Goal: Task Accomplishment & Management: Manage account settings

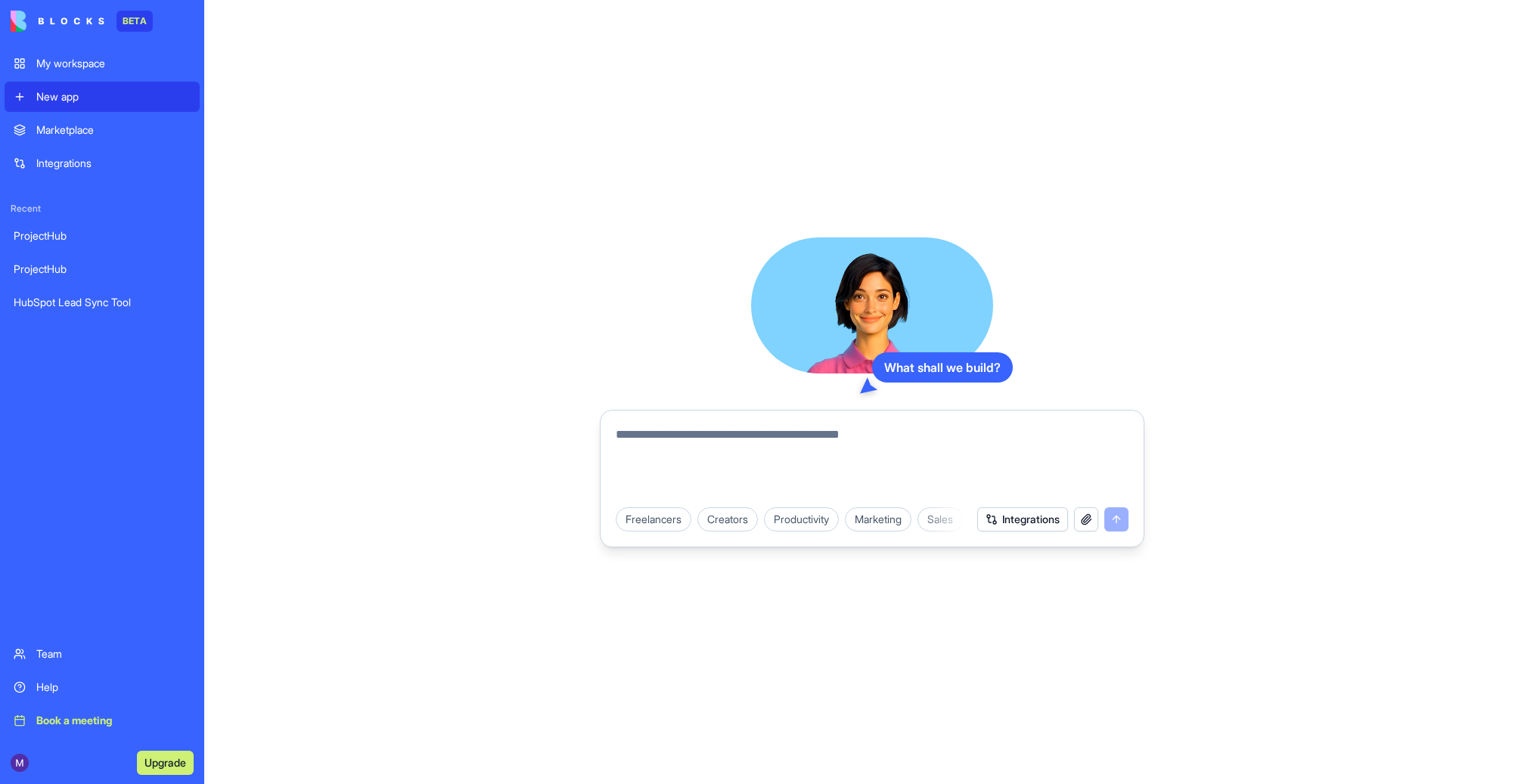
click at [10, 767] on div at bounding box center [19, 763] width 19 height 19
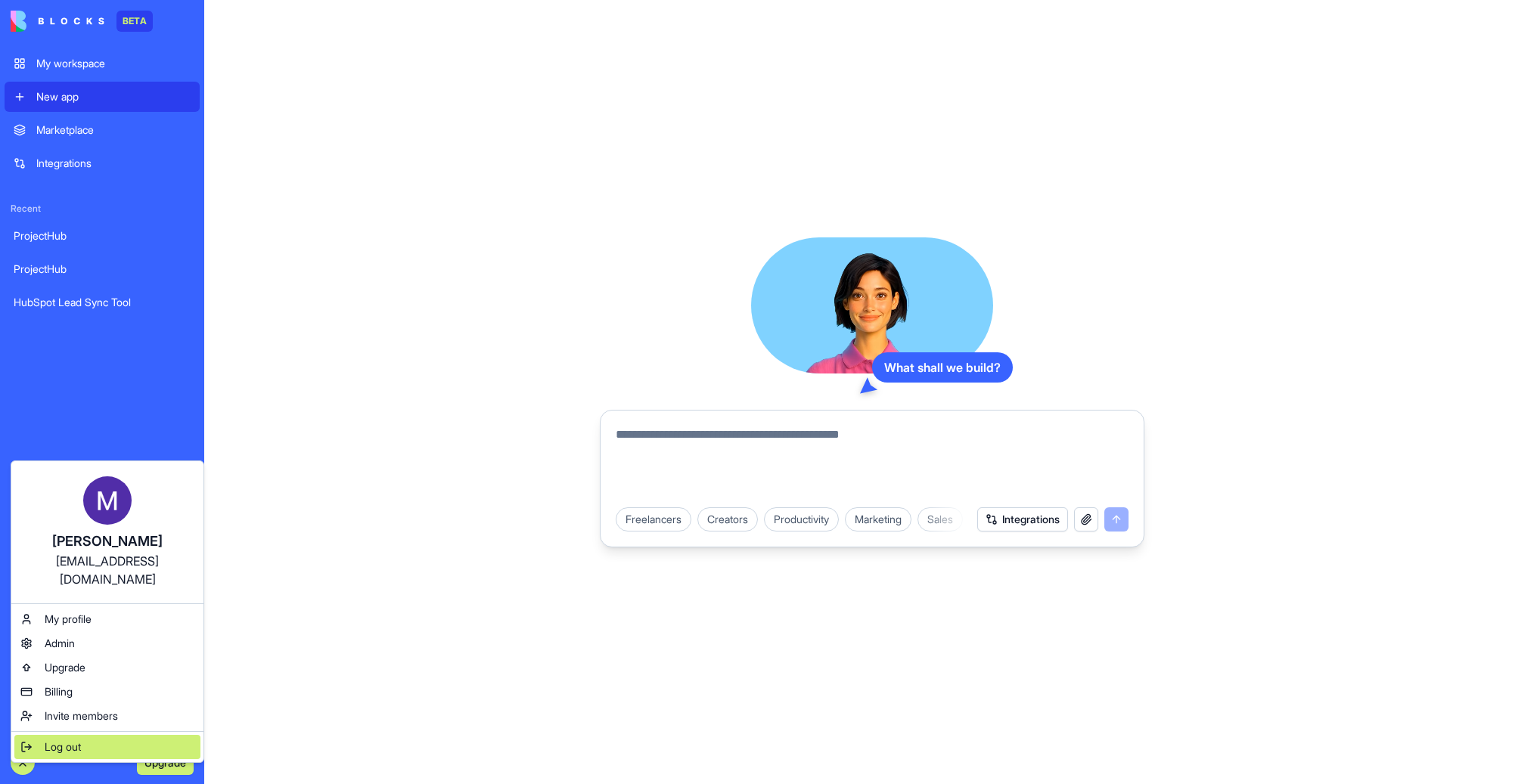
click at [85, 735] on div "Log out" at bounding box center [107, 747] width 186 height 24
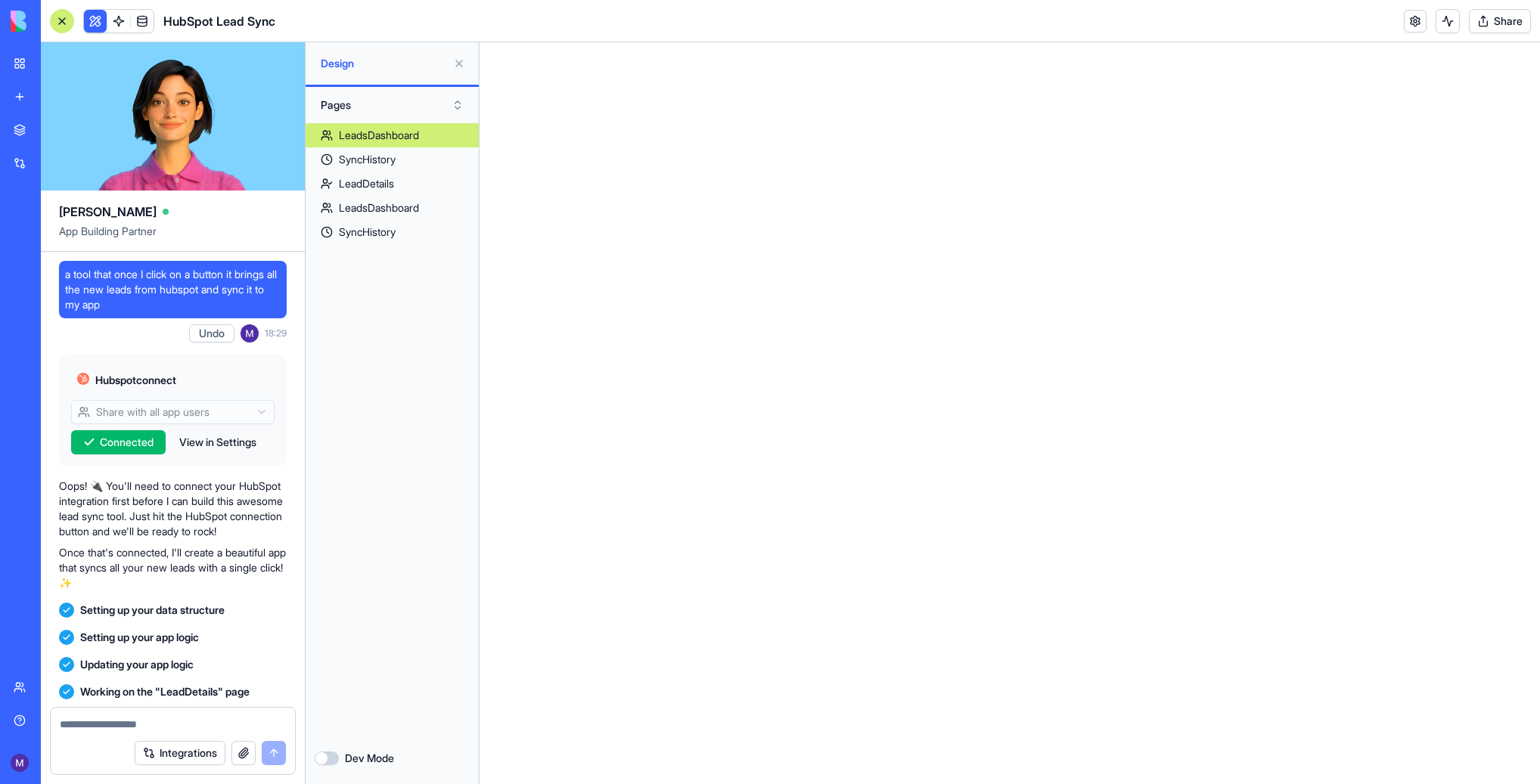
scroll to position [408, 0]
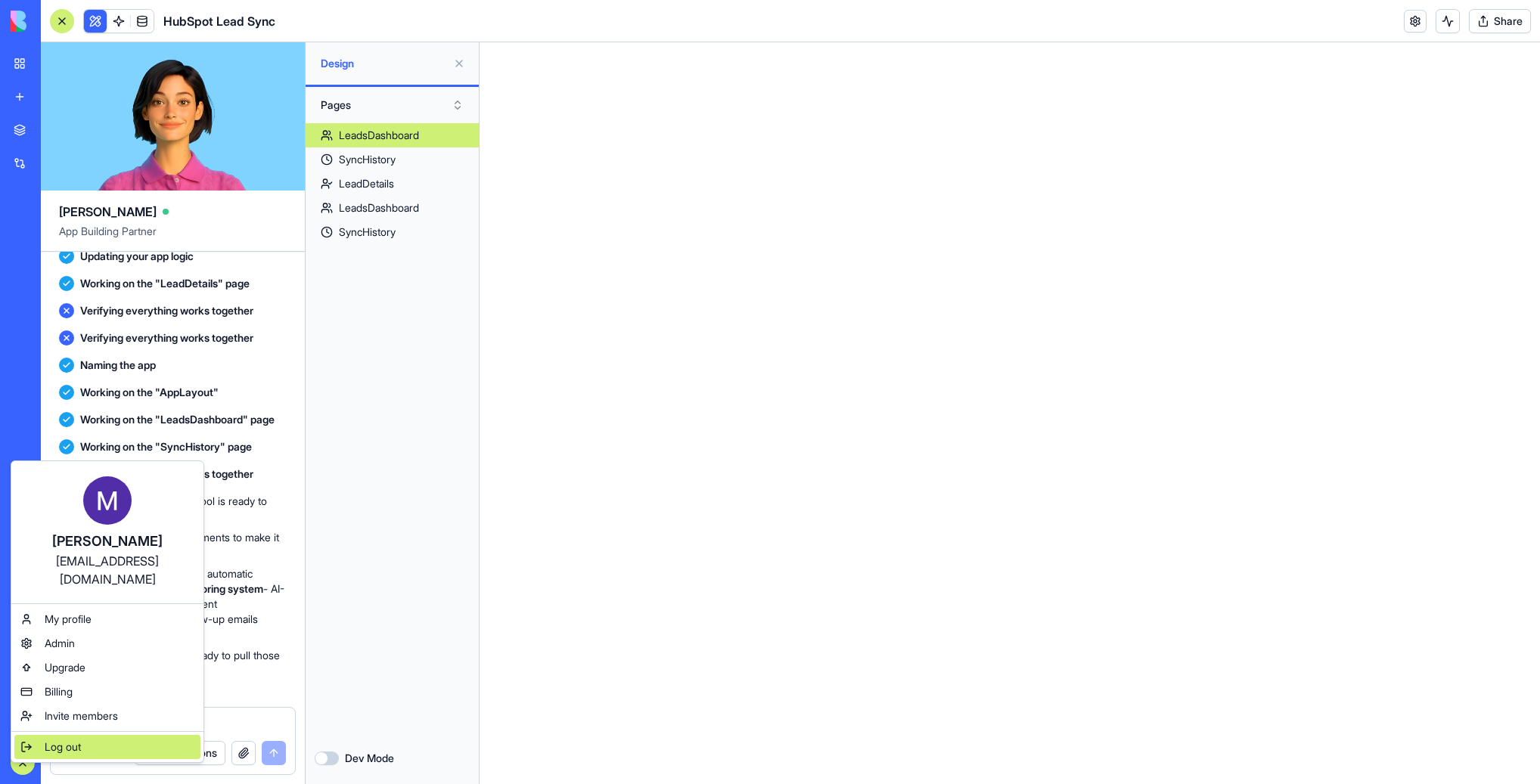
click at [92, 735] on div "Log out" at bounding box center [107, 747] width 186 height 24
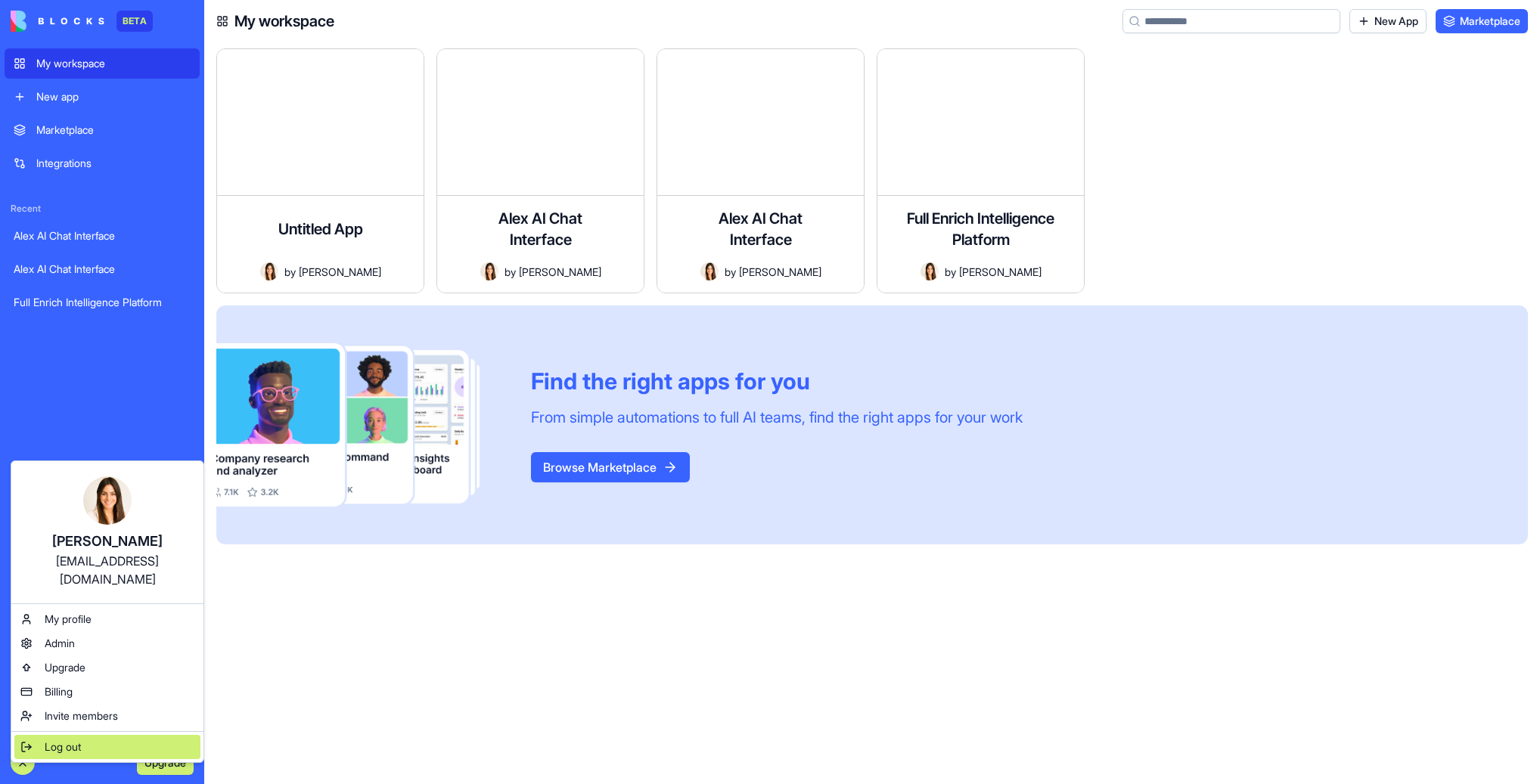
click at [71, 739] on span "Log out" at bounding box center [62, 747] width 36 height 15
